Goal: Task Accomplishment & Management: Manage account settings

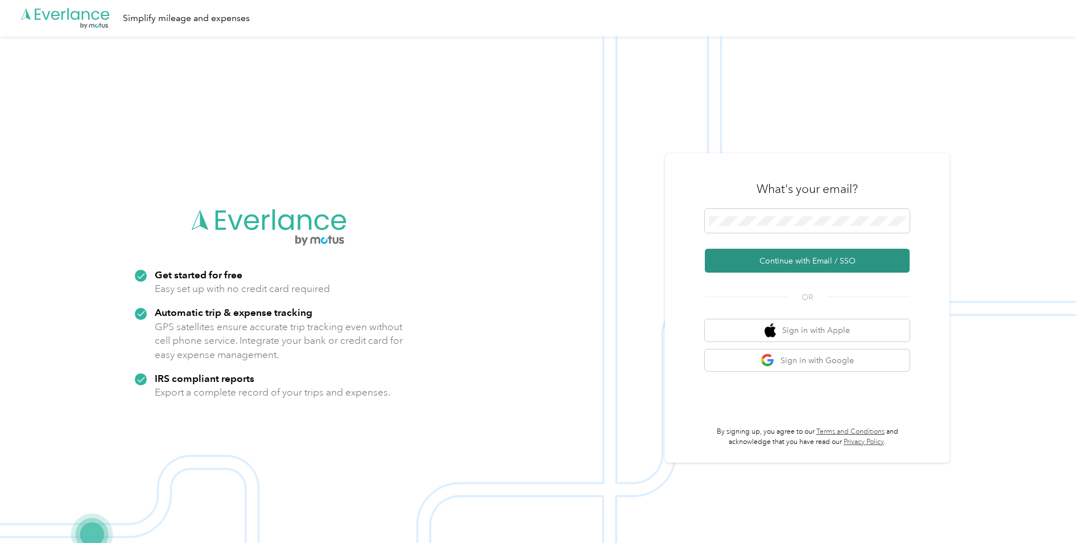
click at [817, 261] on button "Continue with Email / SSO" at bounding box center [807, 261] width 205 height 24
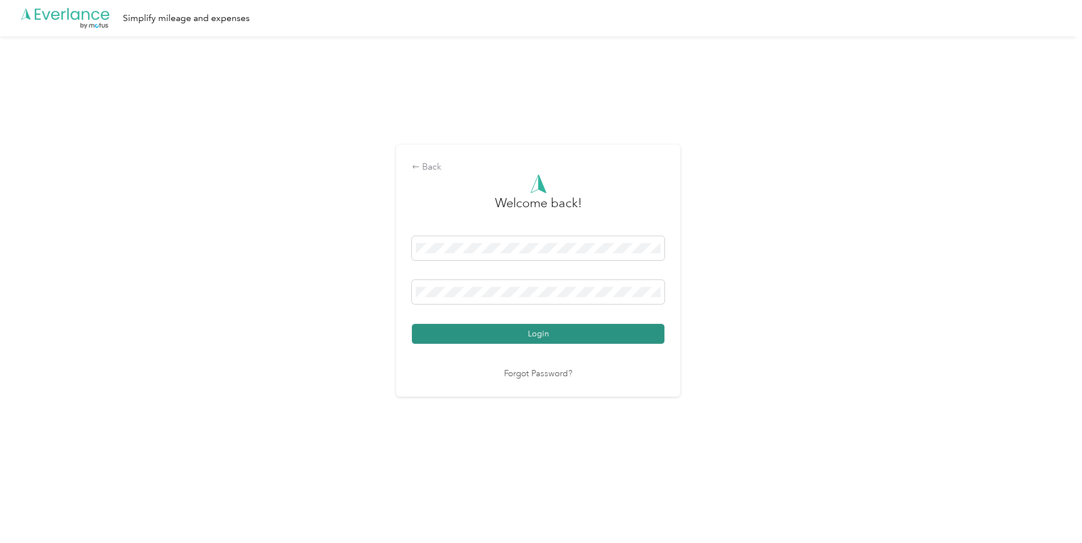
click at [528, 328] on button "Login" at bounding box center [538, 334] width 253 height 20
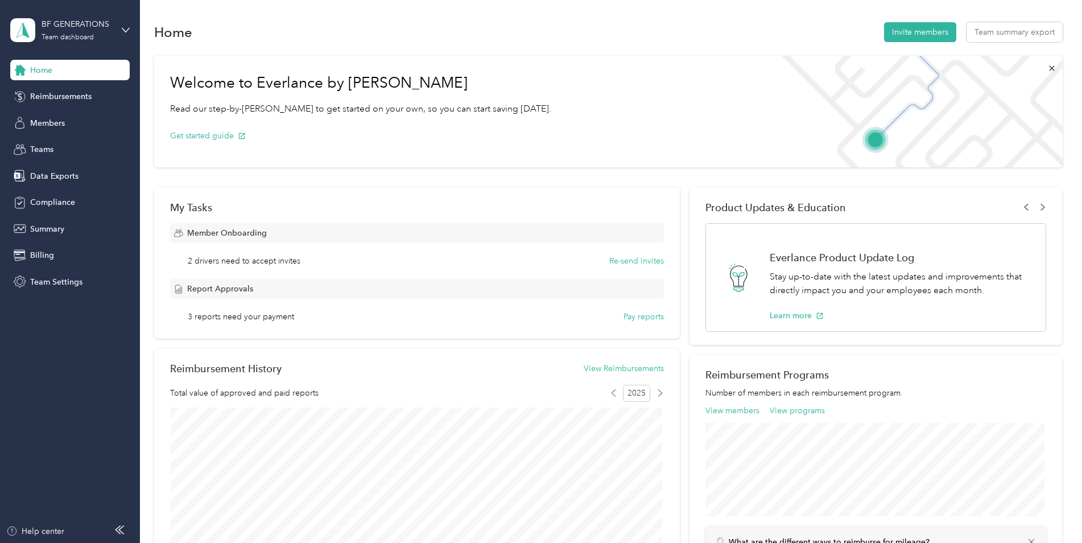
click at [276, 317] on span "3 reports need your payment" at bounding box center [241, 317] width 106 height 12
drag, startPoint x: 200, startPoint y: 319, endPoint x: 206, endPoint y: 313, distance: 8.1
click at [201, 319] on span "3 reports need your payment" at bounding box center [241, 317] width 106 height 12
click at [212, 293] on span "Report Approvals" at bounding box center [220, 289] width 66 height 12
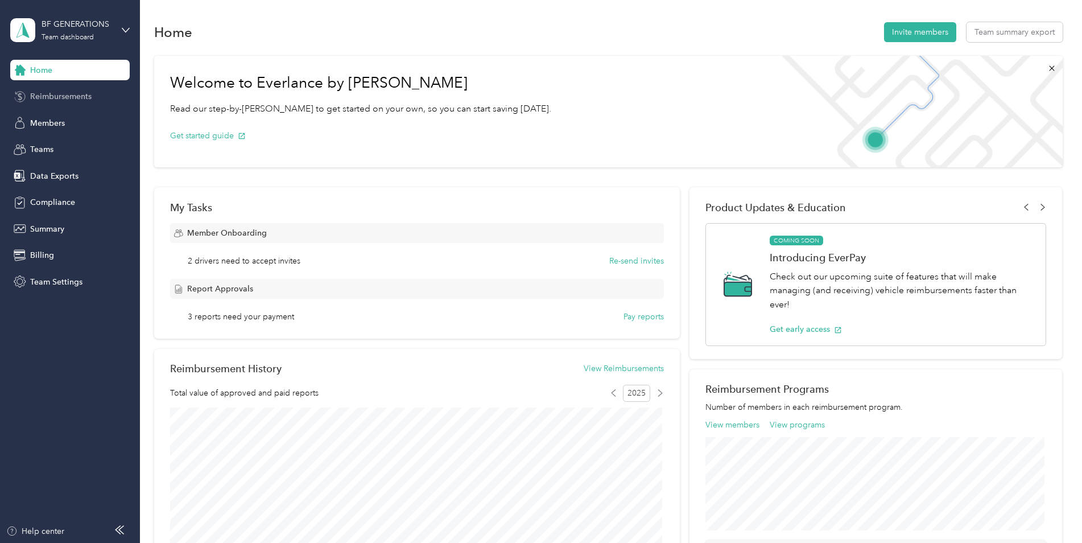
click at [47, 95] on span "Reimbursements" at bounding box center [60, 96] width 61 height 12
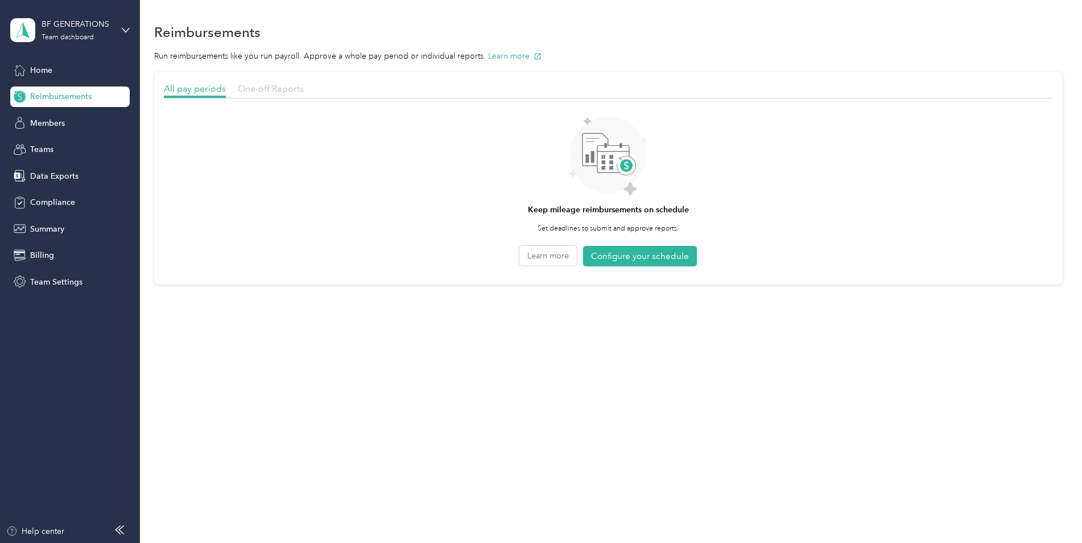
click at [258, 93] on span "One-off Reports" at bounding box center [271, 88] width 66 height 11
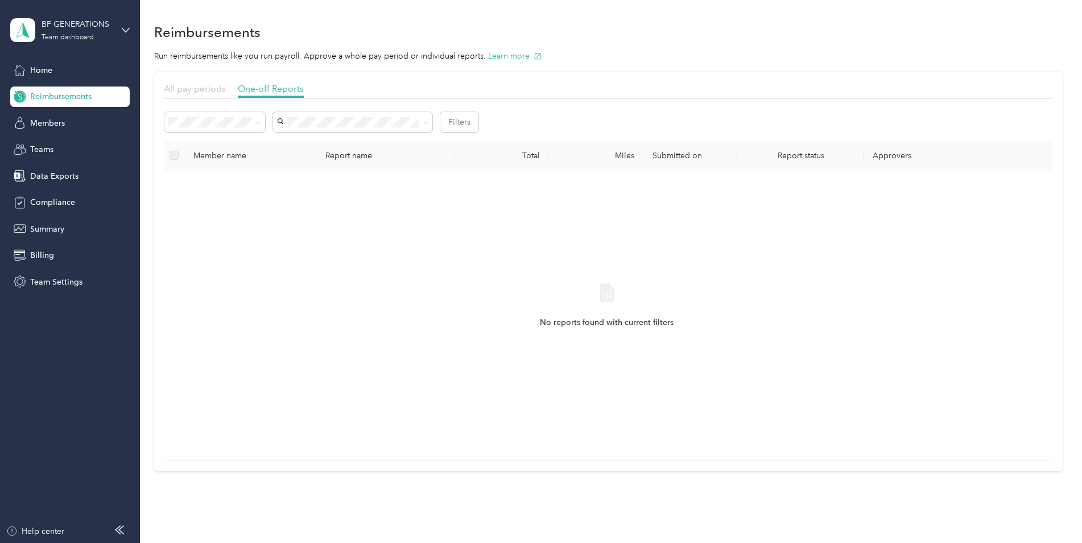
click at [193, 90] on span "All pay periods" at bounding box center [195, 88] width 62 height 11
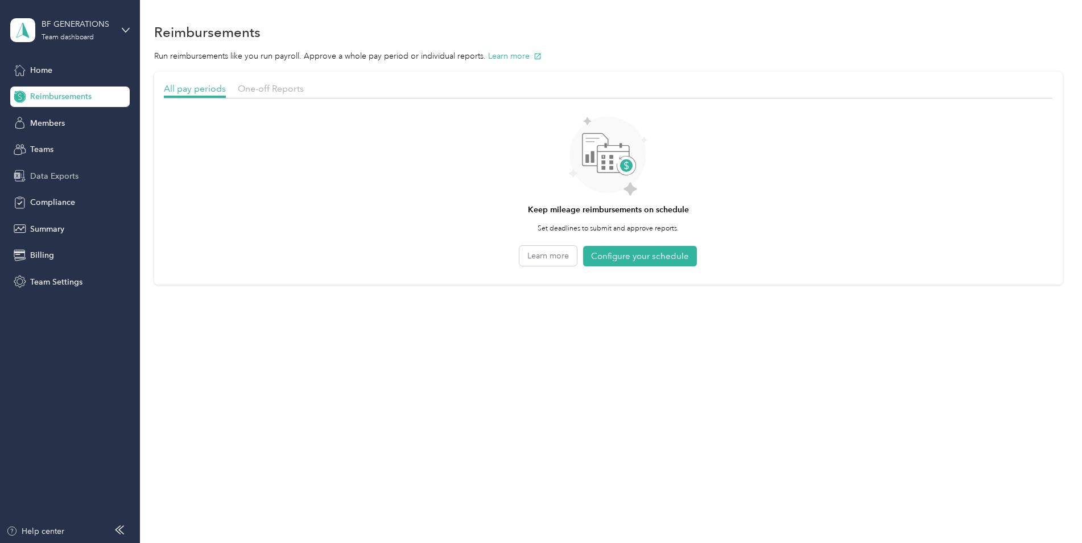
click at [61, 173] on span "Data Exports" at bounding box center [54, 176] width 48 height 12
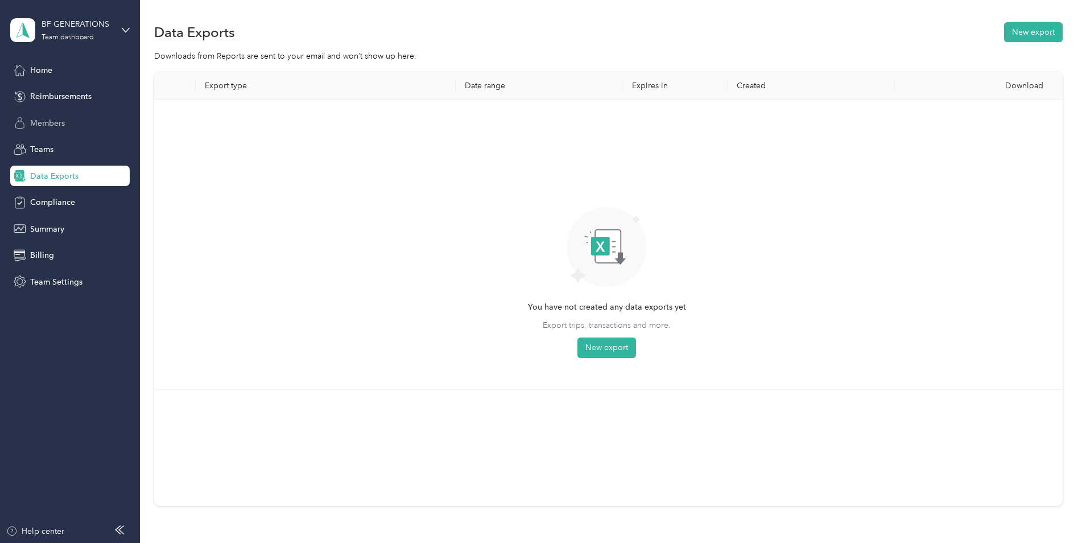
click at [38, 126] on span "Members" at bounding box center [47, 123] width 35 height 12
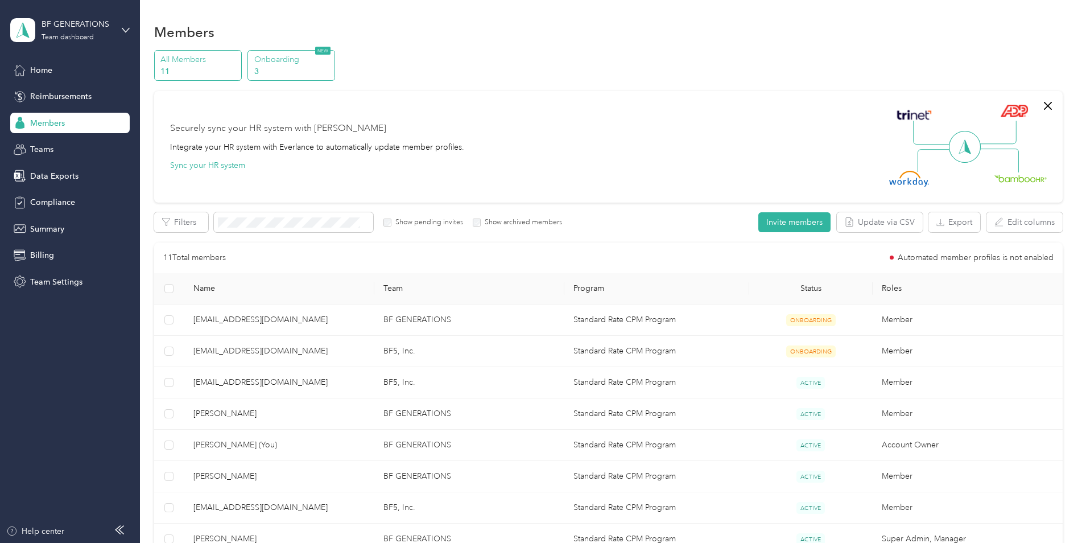
click at [305, 67] on p "3" at bounding box center [292, 71] width 77 height 12
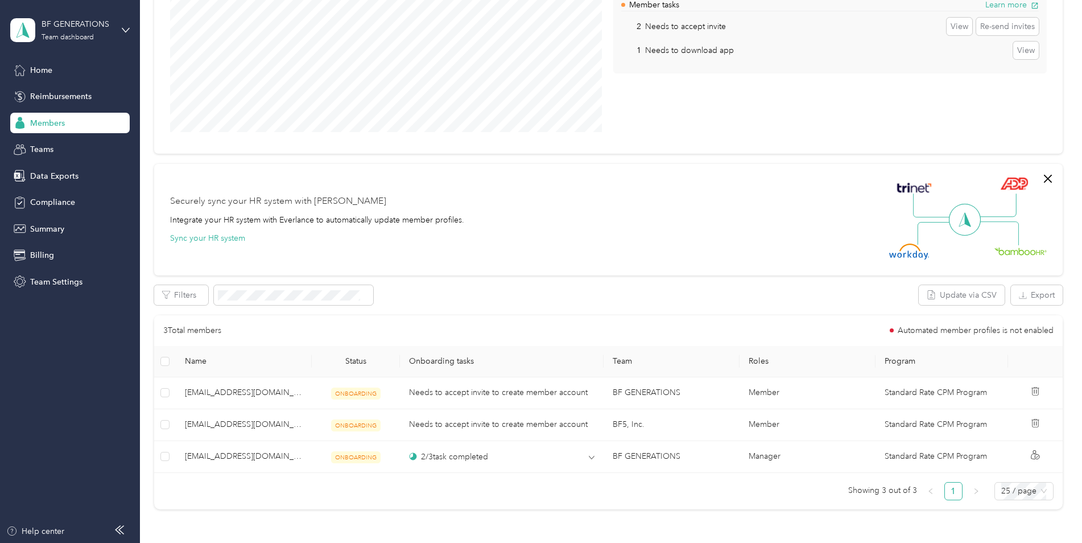
scroll to position [171, 0]
click at [26, 70] on icon at bounding box center [20, 70] width 13 height 13
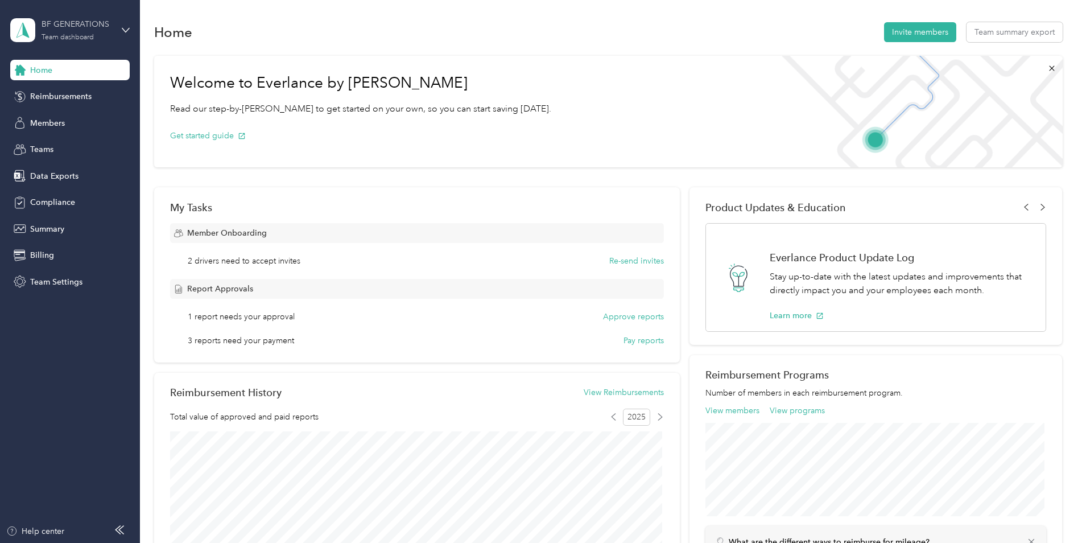
click at [105, 23] on div "BF GENERATIONS" at bounding box center [77, 24] width 71 height 12
click at [65, 142] on div "Log out" at bounding box center [130, 145] width 224 height 20
